Goal: Task Accomplishment & Management: Use online tool/utility

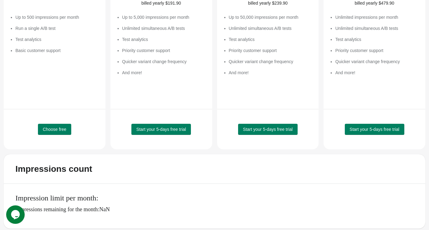
scroll to position [125, 0]
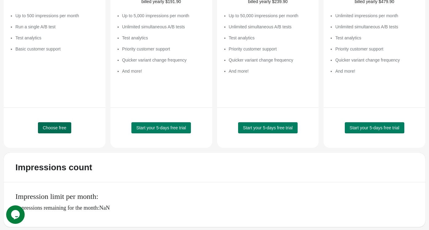
click at [62, 127] on span "Choose free" at bounding box center [54, 128] width 23 height 5
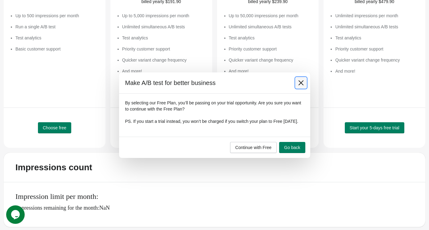
click at [303, 80] on icon at bounding box center [300, 82] width 5 height 5
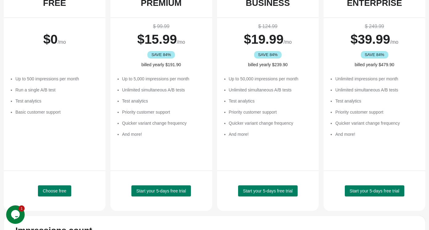
scroll to position [0, 0]
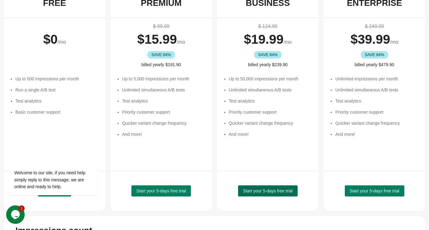
click at [264, 187] on button "Start your 5-days free trial" at bounding box center [268, 191] width 60 height 11
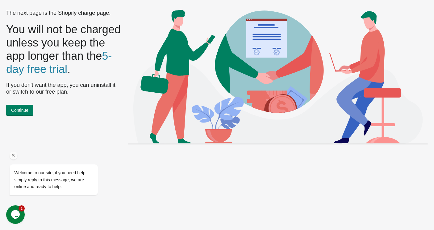
click at [22, 126] on div "Welcome to our site, if you need help simply reply to this message, we are onli…" at bounding box center [61, 155] width 111 height 94
click at [23, 122] on div "Welcome to our site, if you need help simply reply to this message, we are onli…" at bounding box center [61, 155] width 111 height 94
click at [25, 122] on div "Welcome to our site, if you need help simply reply to this message, we are onli…" at bounding box center [61, 155] width 111 height 94
click at [14, 157] on icon "Chat attention grabber" at bounding box center [13, 156] width 6 height 6
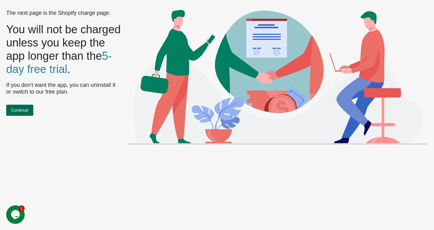
click at [20, 113] on span "Continue" at bounding box center [19, 110] width 17 height 5
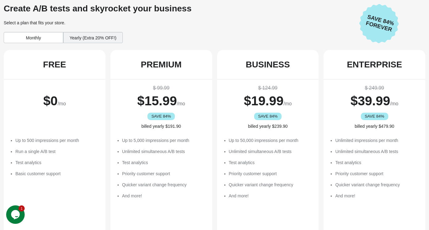
click at [36, 43] on div "Monthly" at bounding box center [34, 37] width 60 height 11
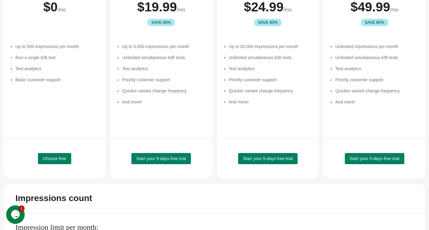
scroll to position [123, 0]
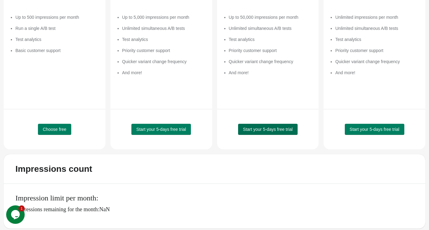
click at [269, 130] on span "Start your 5-days free trial" at bounding box center [268, 129] width 50 height 5
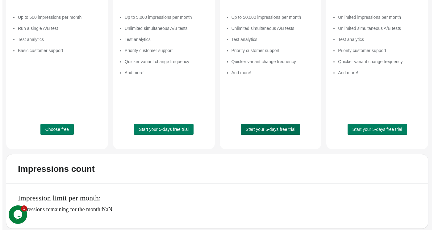
scroll to position [0, 0]
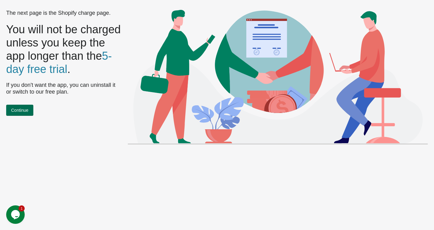
click at [18, 113] on span "Continue" at bounding box center [19, 110] width 17 height 5
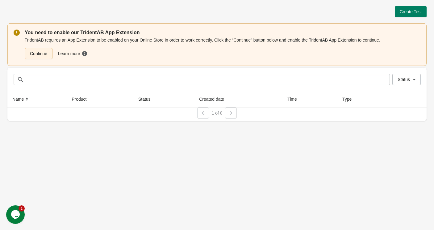
click at [40, 53] on link "Continue" at bounding box center [39, 53] width 28 height 11
click at [76, 54] on span "Learn more" at bounding box center [69, 54] width 23 height 6
click at [416, 10] on span "Create Test" at bounding box center [410, 11] width 22 height 5
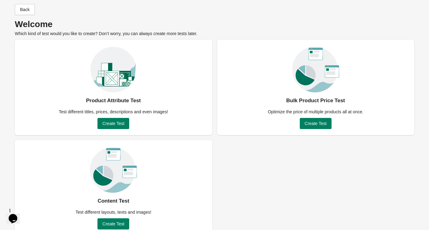
scroll to position [19, 0]
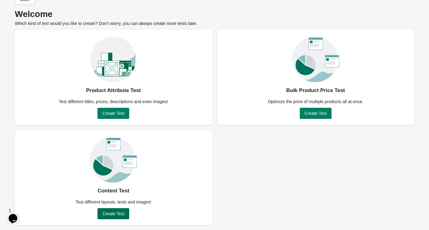
click at [118, 214] on span "Create Test" at bounding box center [113, 214] width 22 height 5
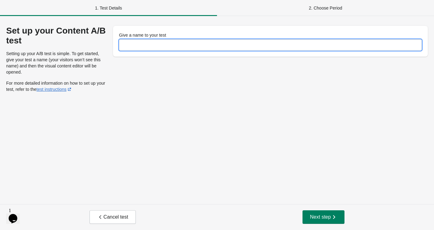
click at [146, 44] on input "Give a name to your test" at bounding box center [270, 44] width 303 height 11
type input "****"
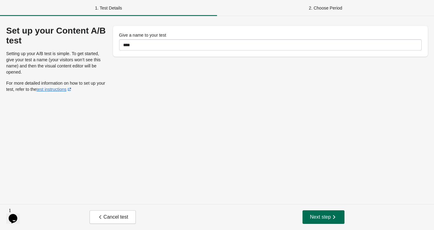
click at [319, 217] on span "Next step" at bounding box center [323, 217] width 27 height 6
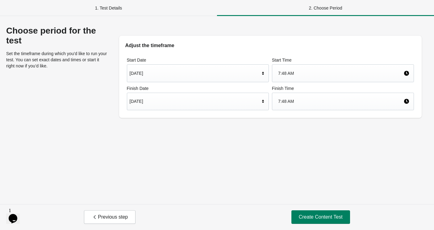
click at [204, 67] on div "[DATE]" at bounding box center [198, 73] width 142 height 18
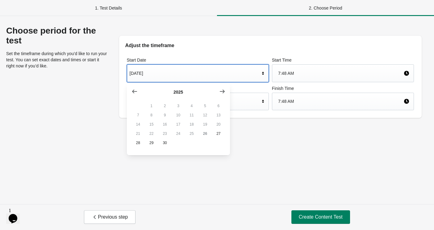
click at [204, 67] on div "[DATE]" at bounding box center [198, 73] width 142 height 18
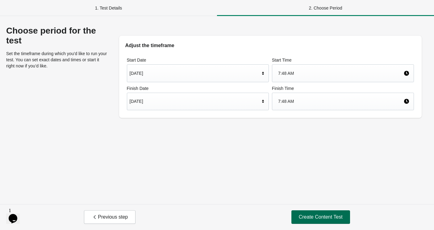
click at [308, 214] on span "Create Content Test" at bounding box center [321, 217] width 44 height 6
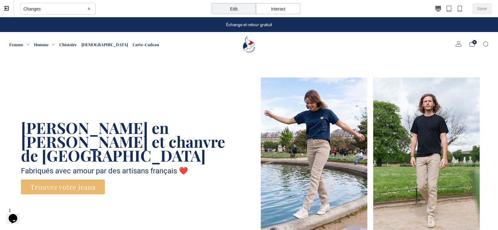
click at [38, 8] on p "Changes" at bounding box center [31, 9] width 17 height 6
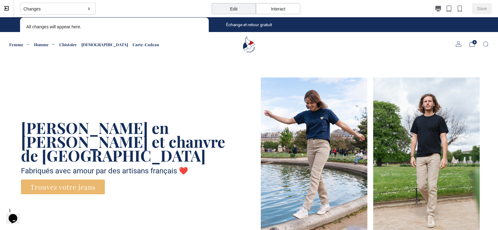
click at [39, 7] on p "Changes" at bounding box center [31, 9] width 17 height 6
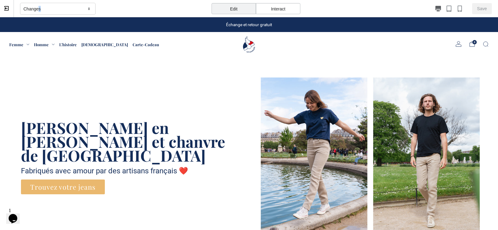
click at [52, 7] on div "Changes" at bounding box center [58, 9] width 76 height 12
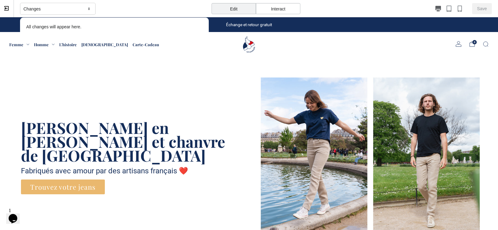
click at [97, 126] on h2 "[PERSON_NAME] en [PERSON_NAME] et chanvre de [GEOGRAPHIC_DATA]" at bounding box center [130, 142] width 219 height 42
click at [5, 8] on icon at bounding box center [6, 8] width 3 height 2
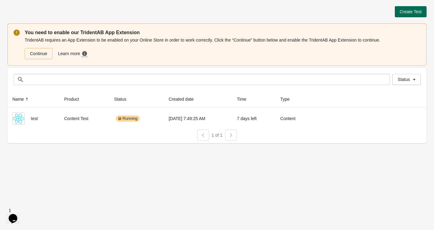
click at [398, 13] on button "Create Test" at bounding box center [411, 11] width 32 height 11
